Goal: Navigation & Orientation: Find specific page/section

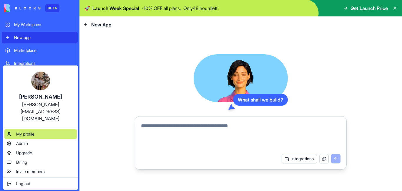
click at [21, 130] on div "My profile" at bounding box center [40, 134] width 72 height 9
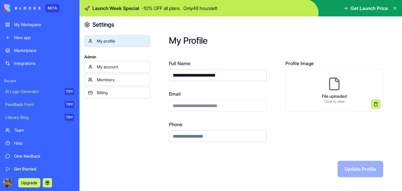
click at [117, 70] on div "My account" at bounding box center [121, 67] width 49 height 6
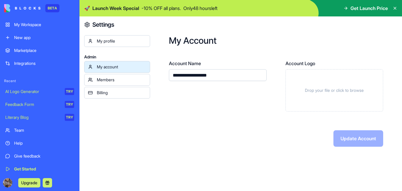
click at [114, 77] on link "Members" at bounding box center [117, 80] width 66 height 12
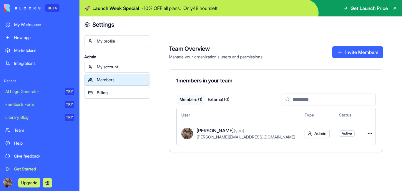
click at [109, 93] on div "Billing" at bounding box center [121, 93] width 49 height 6
click at [111, 69] on div "My account" at bounding box center [121, 67] width 49 height 6
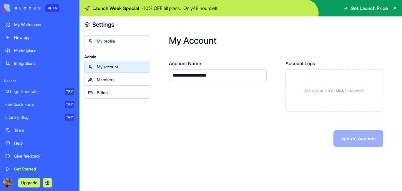
click at [106, 93] on div "Billing" at bounding box center [121, 93] width 49 height 6
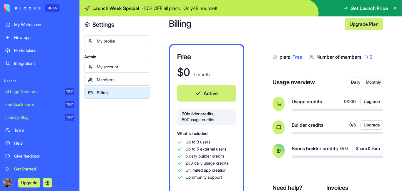
scroll to position [32, 0]
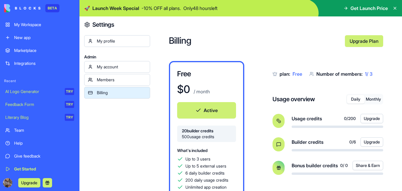
click at [23, 59] on link "Integrations" at bounding box center [40, 64] width 76 height 12
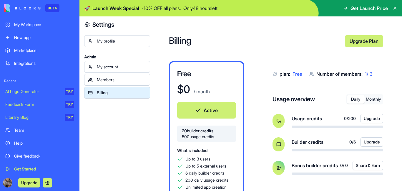
click at [23, 59] on link "Integrations" at bounding box center [40, 64] width 76 height 12
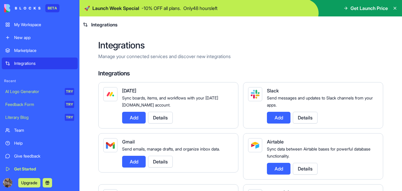
click at [23, 59] on link "Integrations" at bounding box center [40, 64] width 76 height 12
